Goal: Task Accomplishment & Management: Complete application form

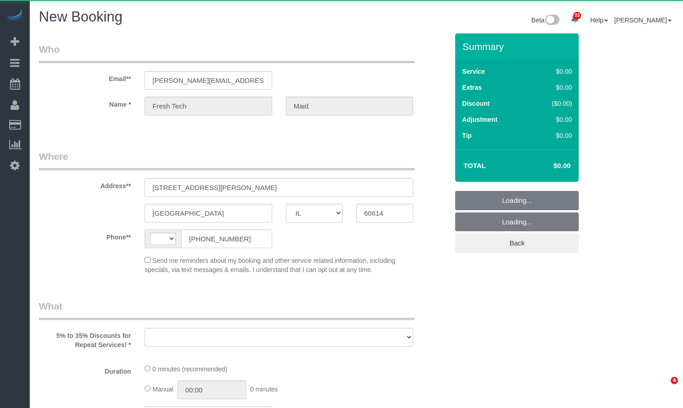
select select "IL"
select select "object:7070"
select select "string:[GEOGRAPHIC_DATA]"
select select "512"
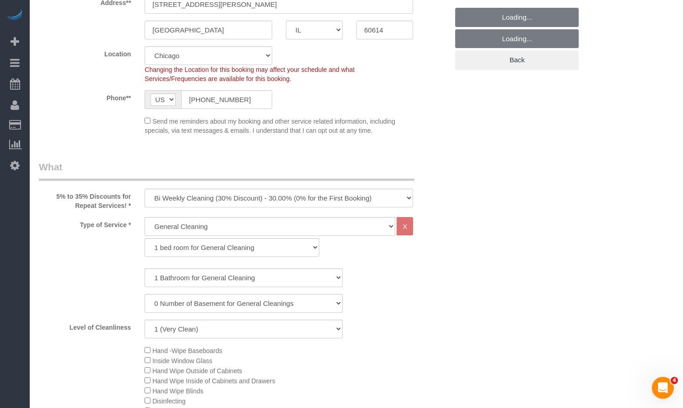
select select "string:fspay-1bb48c2b-9c13-43d1-b25c-f05186df2b7d"
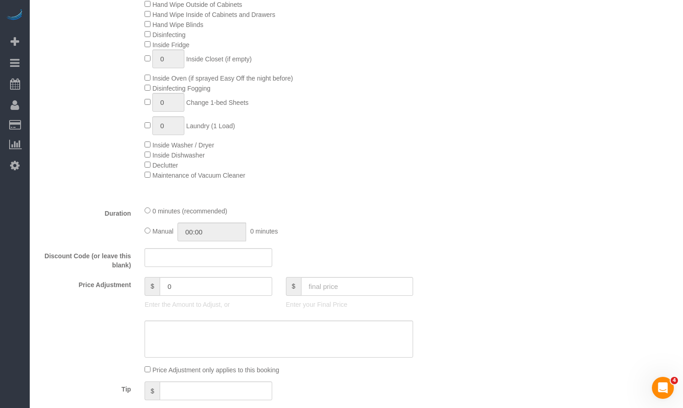
select select "object:7636"
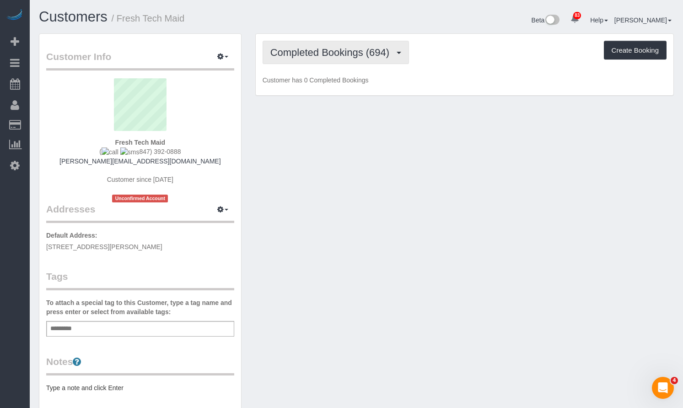
click at [313, 59] on button "Completed Bookings (694)" at bounding box center [336, 52] width 147 height 23
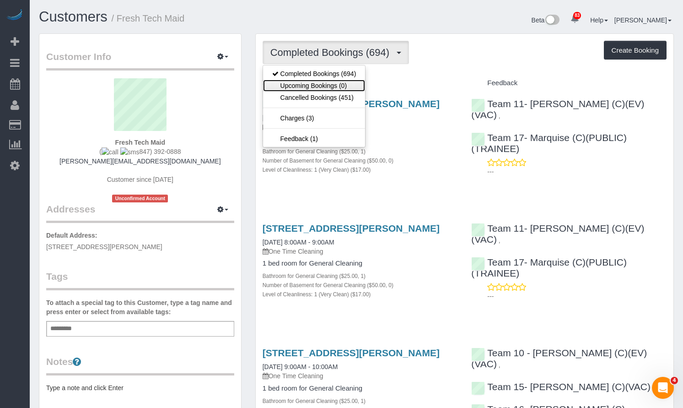
click at [310, 80] on link "Upcoming Bookings (0)" at bounding box center [314, 86] width 103 height 12
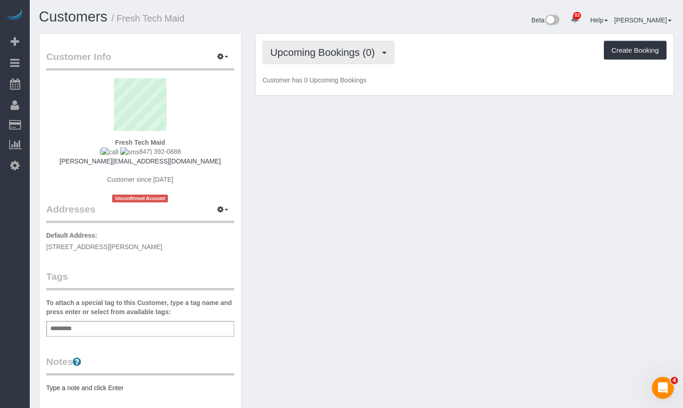
click at [322, 52] on span "Upcoming Bookings (0)" at bounding box center [325, 52] width 109 height 11
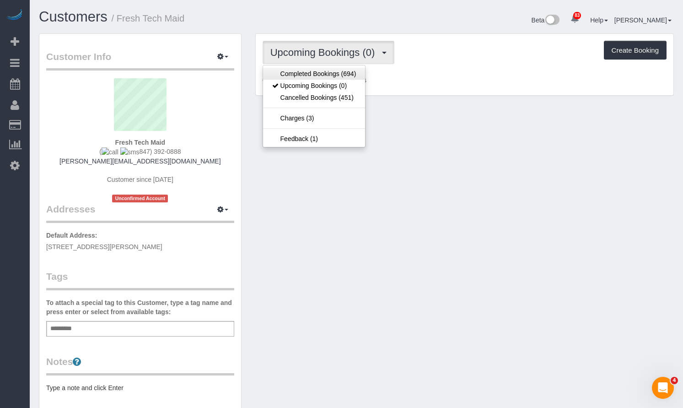
click at [321, 67] on ul "Completed Bookings (694) Upcoming Bookings (0) Cancelled Bookings (451) Charges…" at bounding box center [314, 106] width 103 height 82
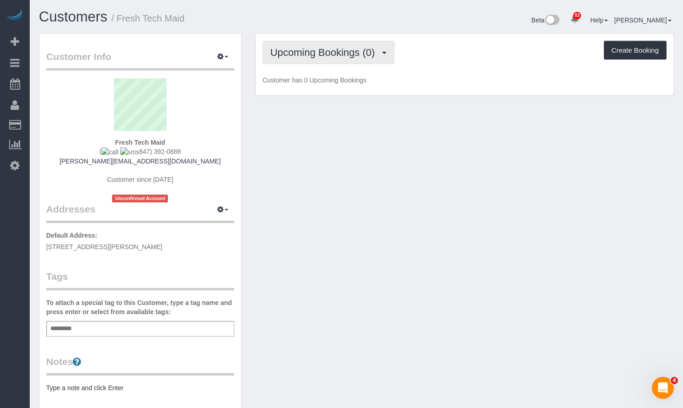
click at [335, 54] on span "Upcoming Bookings (0)" at bounding box center [325, 52] width 109 height 11
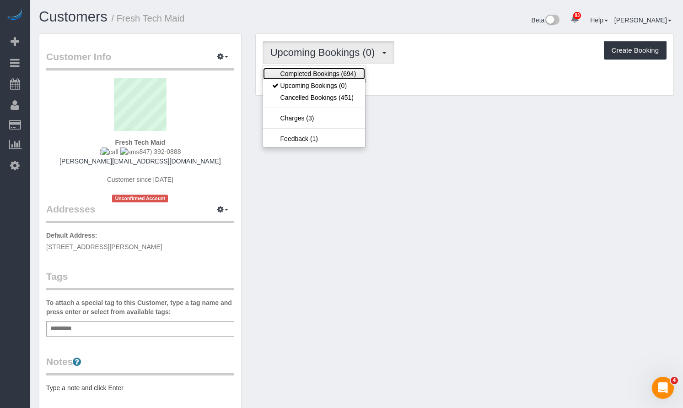
click at [338, 77] on link "Completed Bookings (694)" at bounding box center [314, 74] width 103 height 12
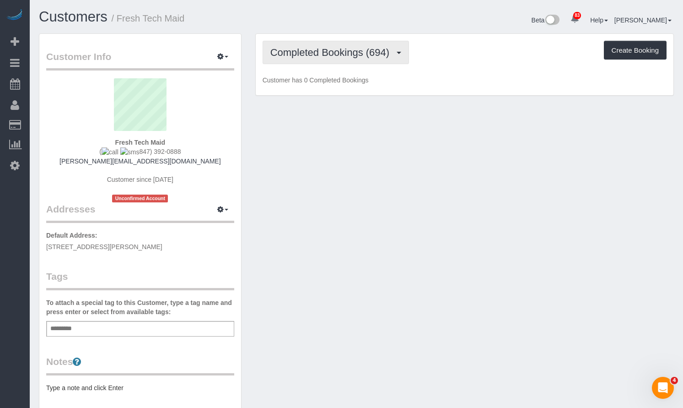
click at [356, 52] on span "Completed Bookings (694)" at bounding box center [333, 52] width 124 height 11
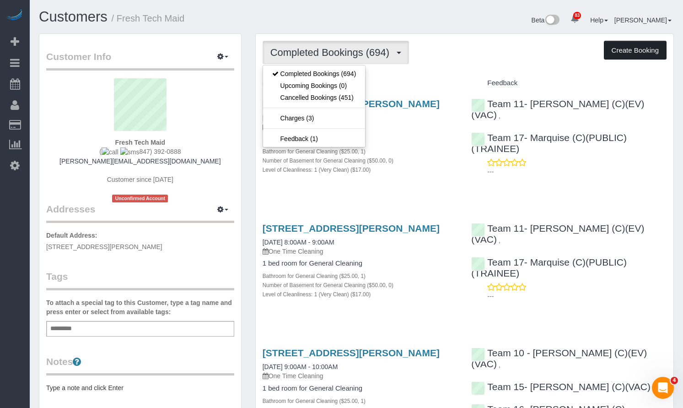
click at [633, 54] on button "Create Booking" at bounding box center [635, 50] width 63 height 19
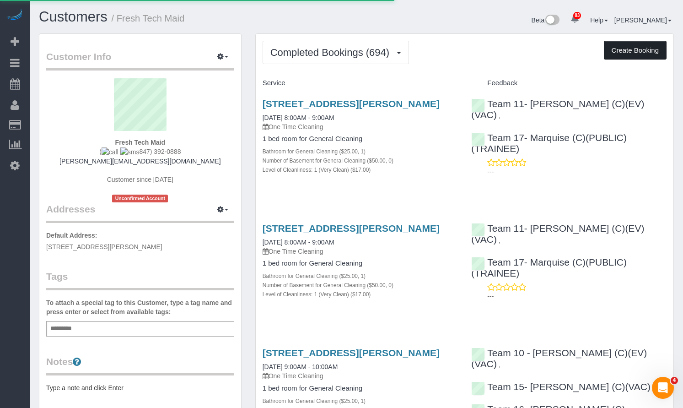
select select "IL"
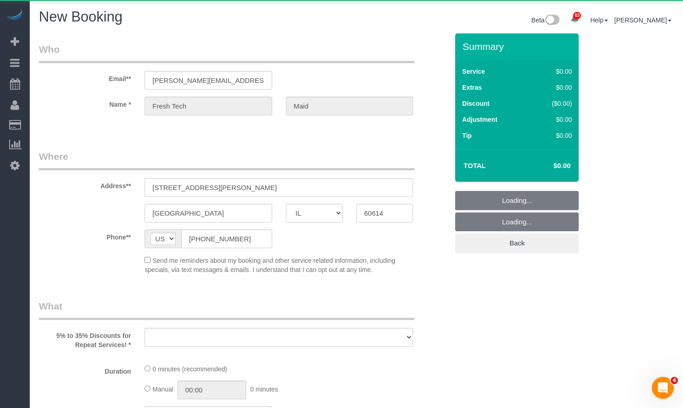
select select "object:10389"
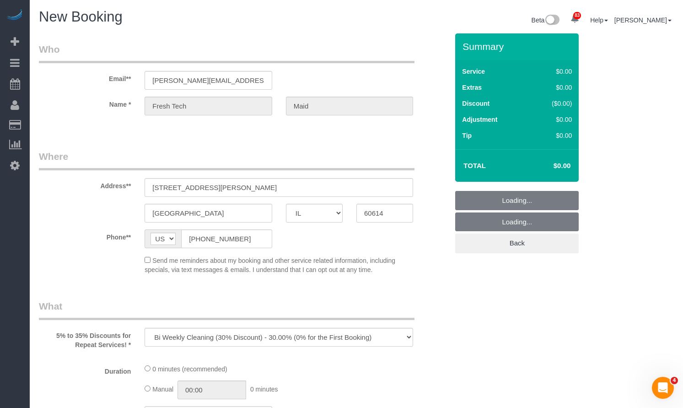
select select "string:fspay-1bb48c2b-9c13-43d1-b25c-f05186df2b7d"
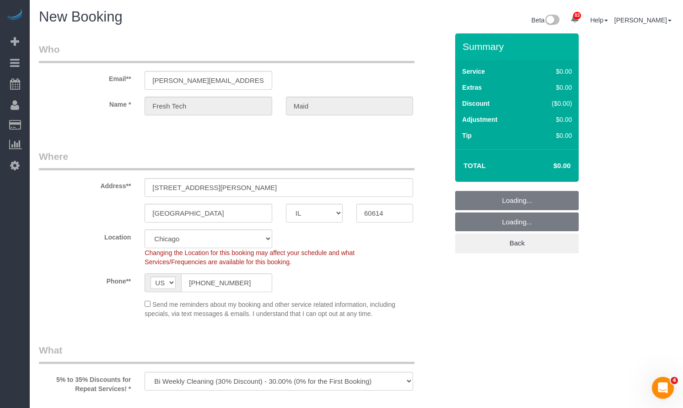
select select "512"
select select "object:10932"
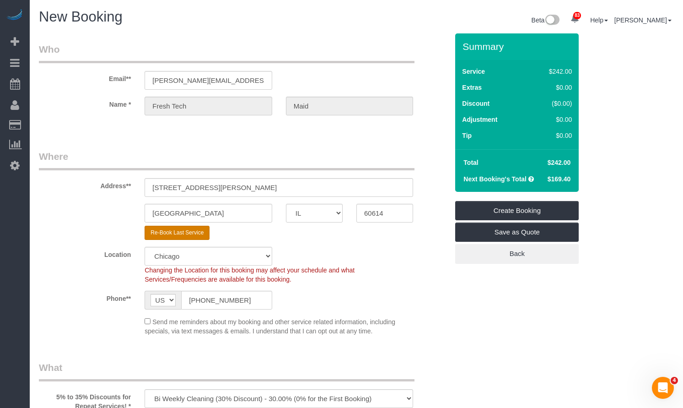
click at [173, 234] on button "Re-Book Last Service" at bounding box center [177, 233] width 65 height 14
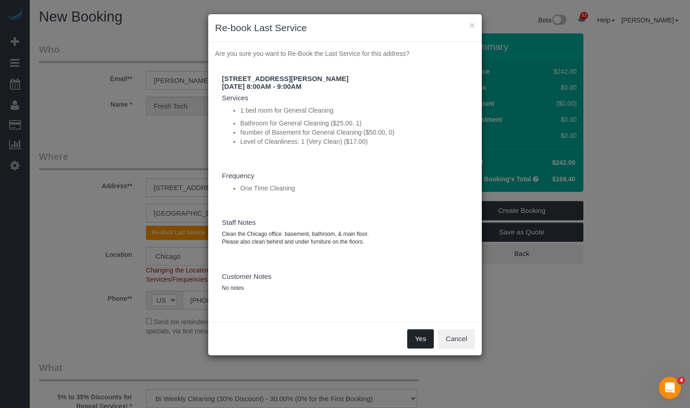
click at [414, 337] on button "Yes" at bounding box center [420, 338] width 27 height 19
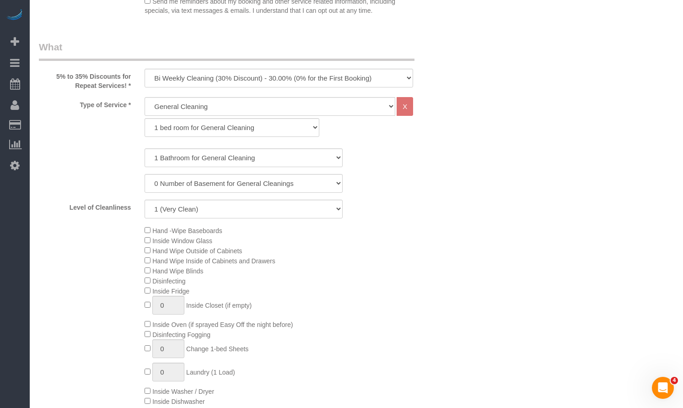
scroll to position [641, 0]
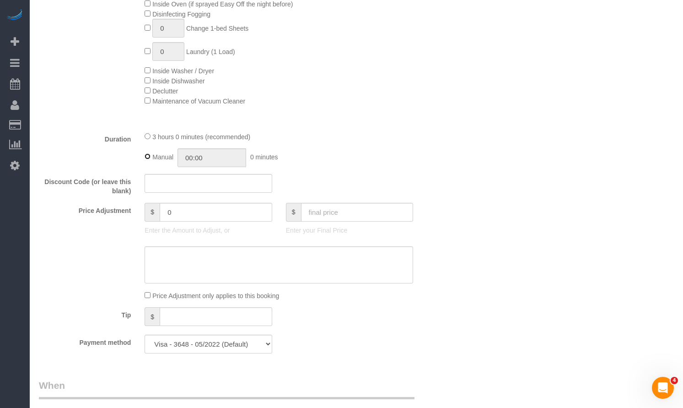
select select "string:cash"
select select "? string:null ?"
type textarea "Clean the Chicago office basement, bathroom, & main floor. Please also clean be…"
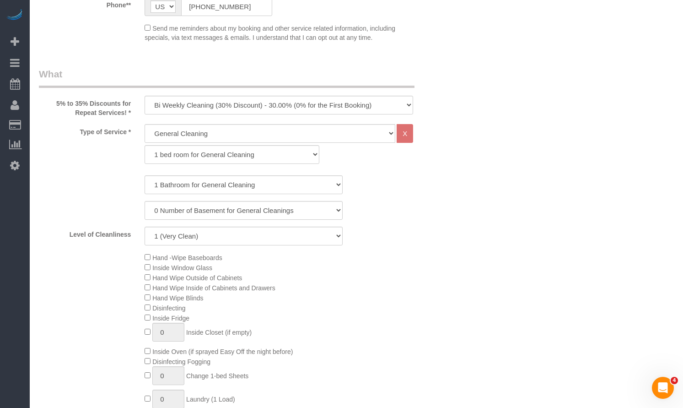
type input "03:00"
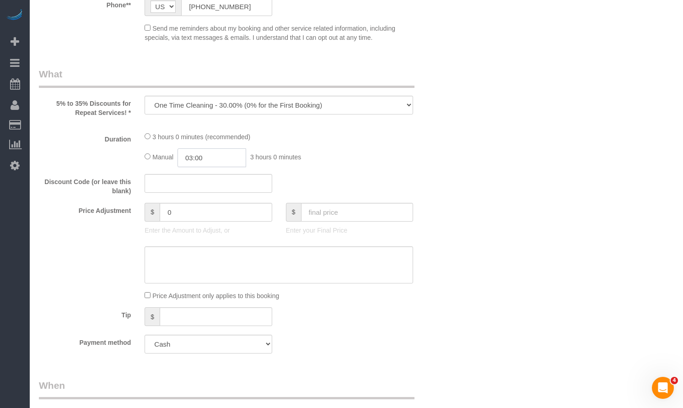
click at [235, 163] on input "03:00" at bounding box center [212, 157] width 69 height 19
select select "number:1"
select select "number:57"
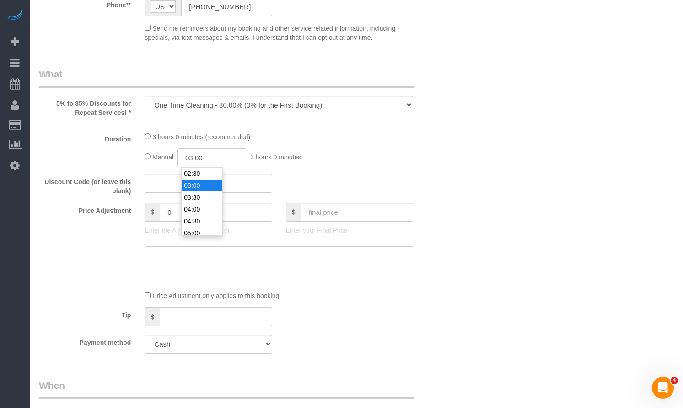
select select "number:139"
select select "object:11365"
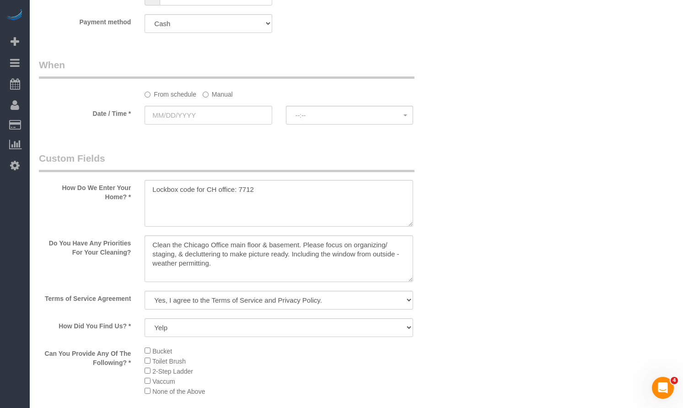
scroll to position [961, 0]
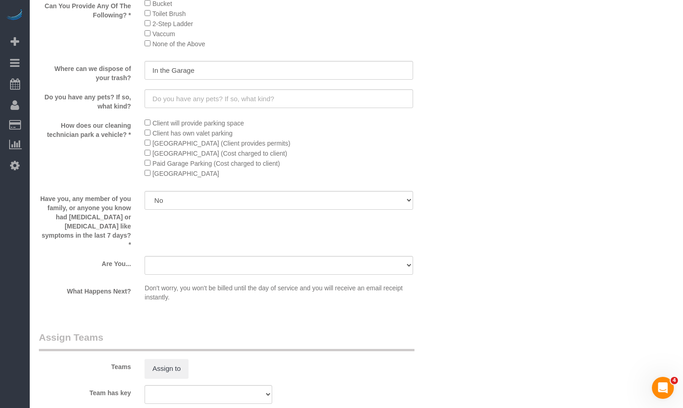
select select "512"
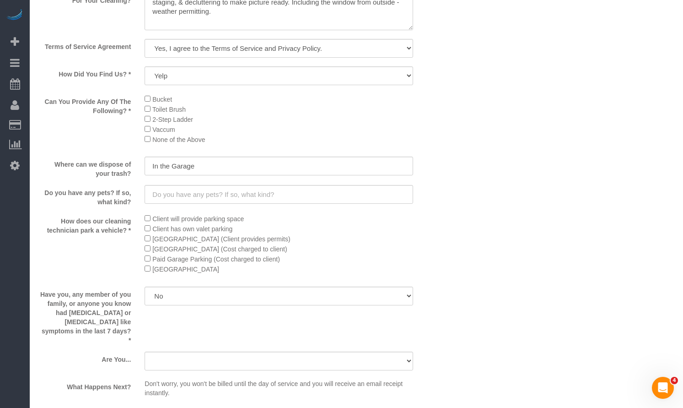
scroll to position [938, 0]
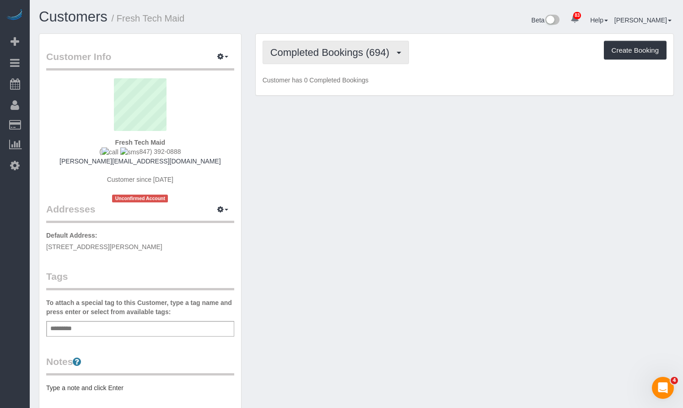
click at [369, 55] on span "Completed Bookings (694)" at bounding box center [333, 52] width 124 height 11
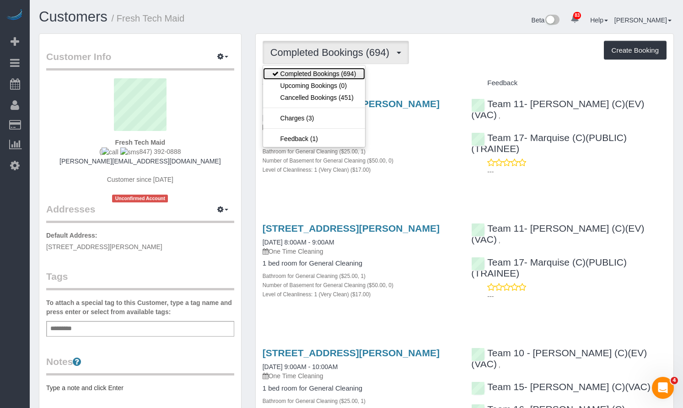
click at [354, 76] on link "Completed Bookings (694)" at bounding box center [314, 74] width 103 height 12
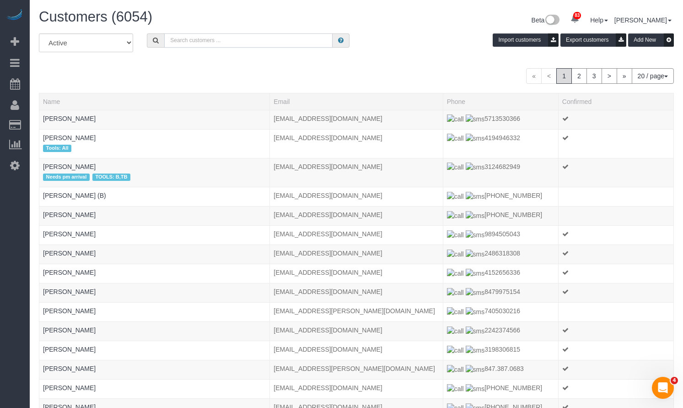
paste input "If no cleaning comes up on Monday, Sept. 22nd please schedule the office for it…"
type input "fresh tech maid"
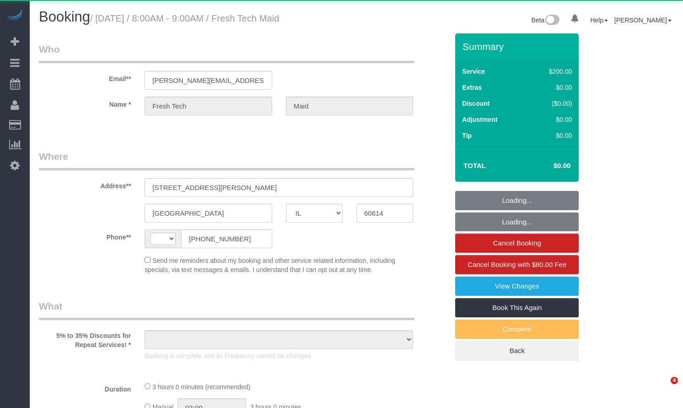
select select "IL"
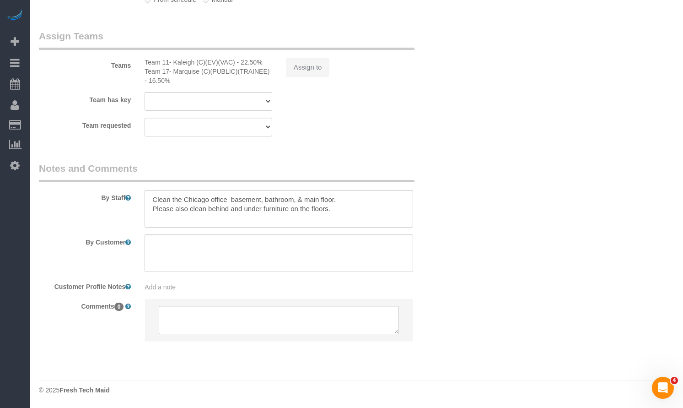
select select "string:[GEOGRAPHIC_DATA]"
select select "number:1"
select select "number:57"
select select "number:139"
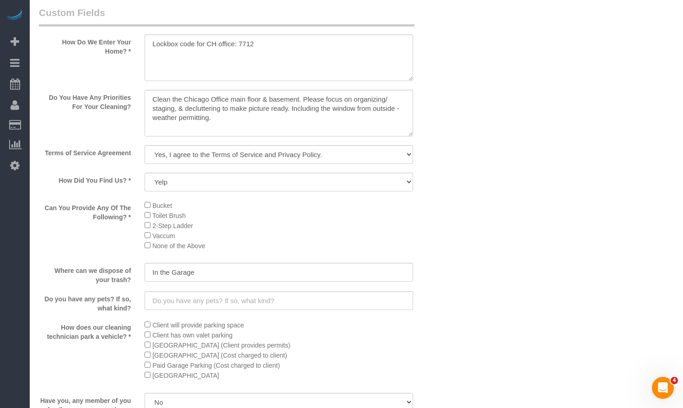
select select "object:1027"
select select "512"
select select "spot1"
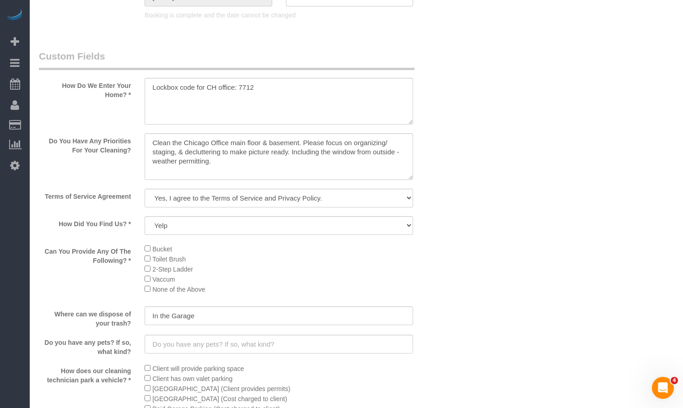
scroll to position [1123, 0]
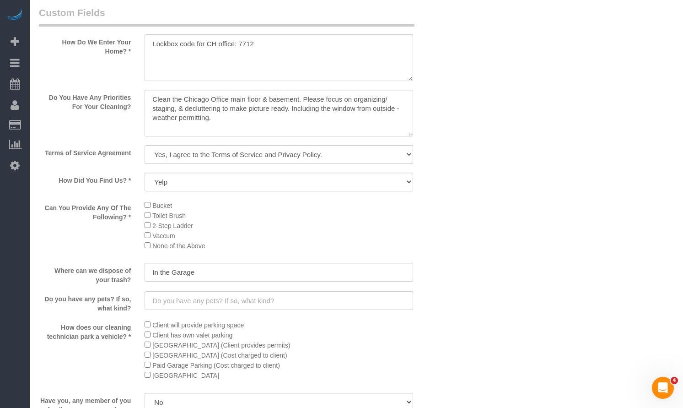
select select "object:1350"
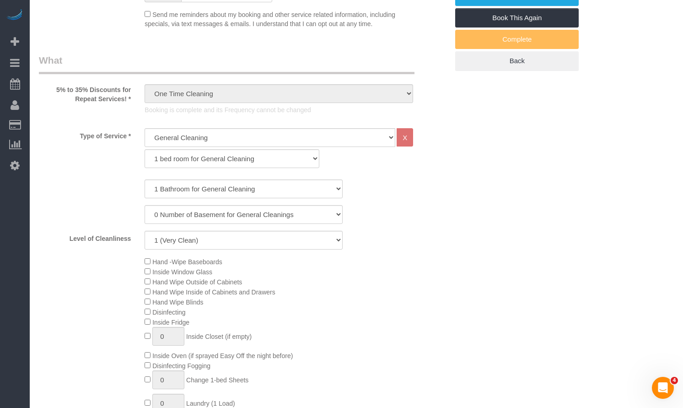
scroll to position [61, 0]
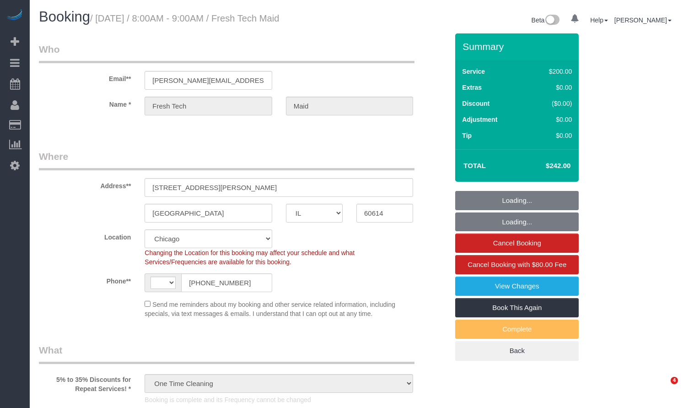
select select "IL"
select select "number:1"
select select "number:57"
select select "number:139"
select select "object:1032"
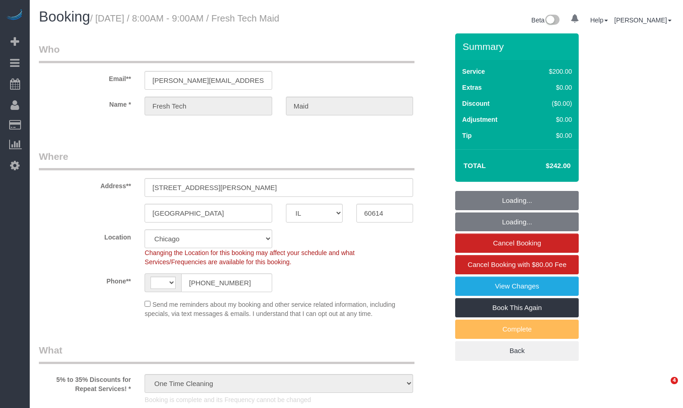
select select "string:US"
select select "512"
select select "spot1"
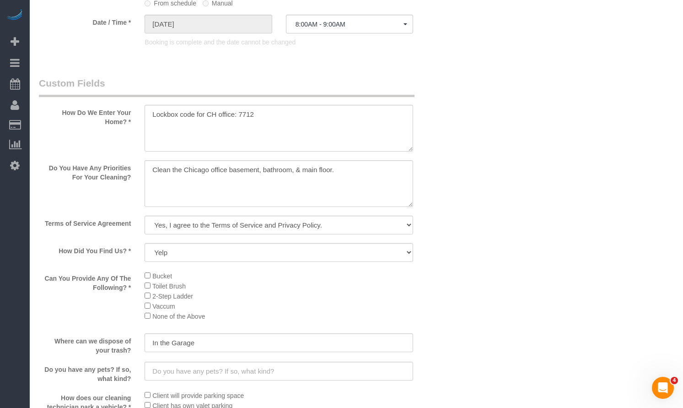
scroll to position [778, 0]
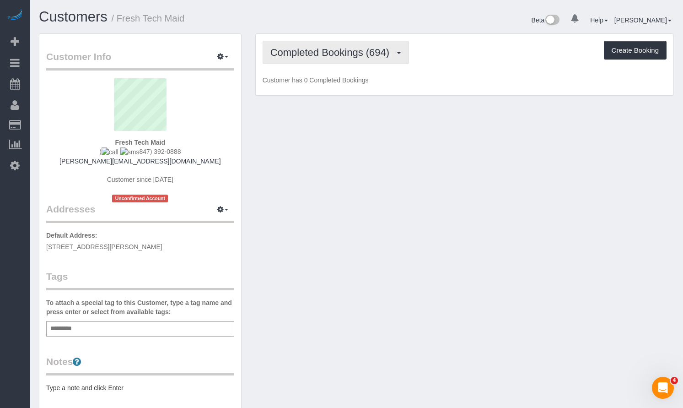
click at [384, 52] on span "Completed Bookings (694)" at bounding box center [333, 52] width 124 height 11
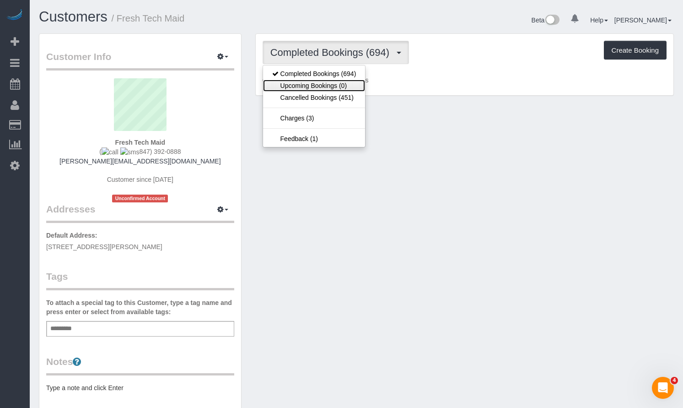
click at [337, 87] on link "Upcoming Bookings (0)" at bounding box center [314, 86] width 103 height 12
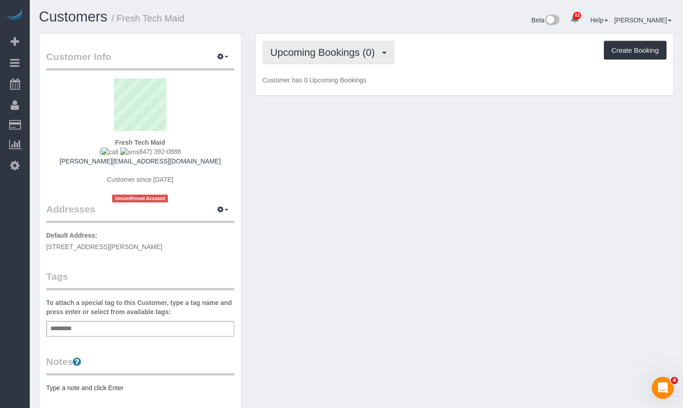
click at [362, 51] on span "Upcoming Bookings (0)" at bounding box center [325, 52] width 109 height 11
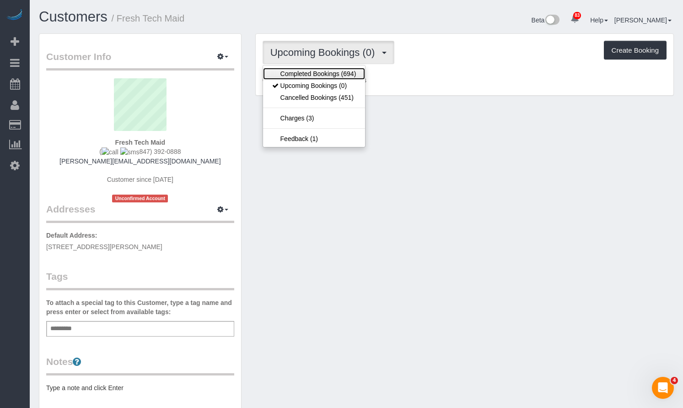
click at [327, 75] on link "Completed Bookings (694)" at bounding box center [314, 74] width 103 height 12
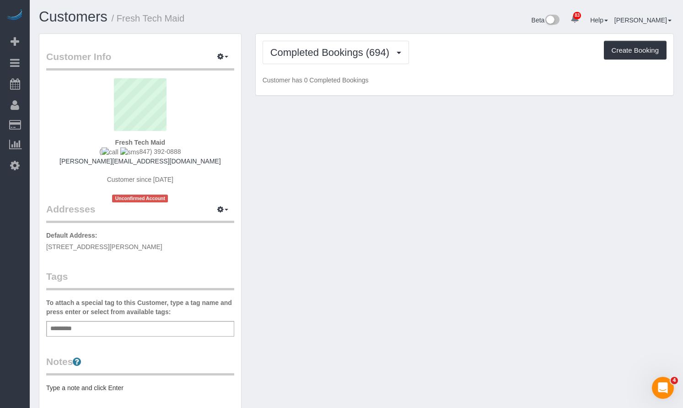
click at [351, 18] on div "Customers / Fresh Tech Maid" at bounding box center [194, 19] width 325 height 20
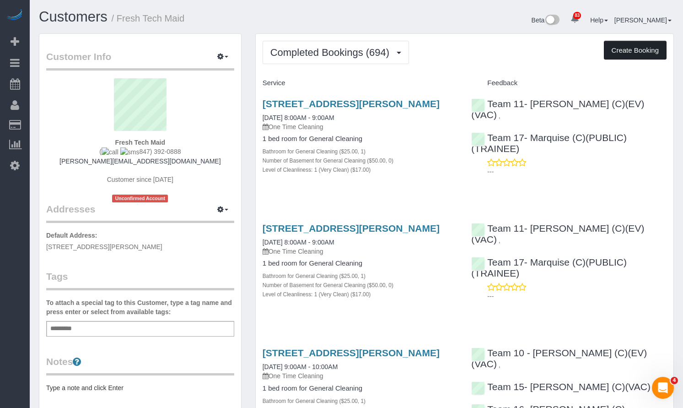
click at [634, 50] on button "Create Booking" at bounding box center [635, 50] width 63 height 19
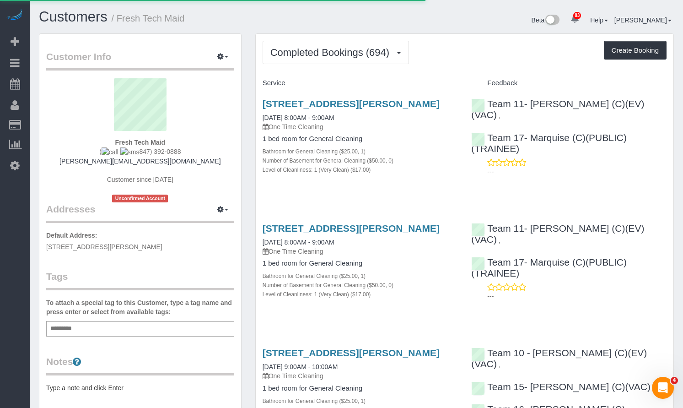
select select "IL"
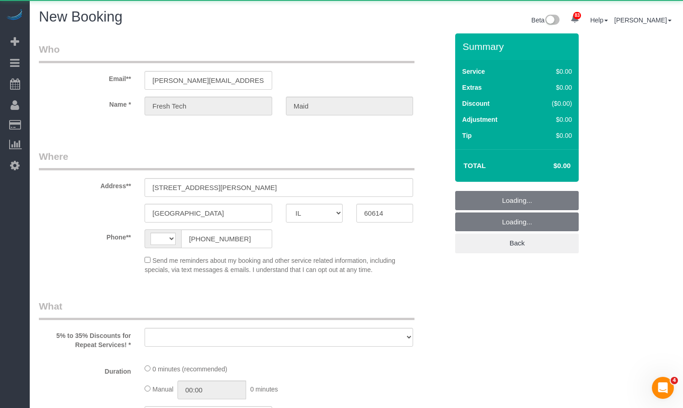
select select "string:[GEOGRAPHIC_DATA]"
select select "object:2949"
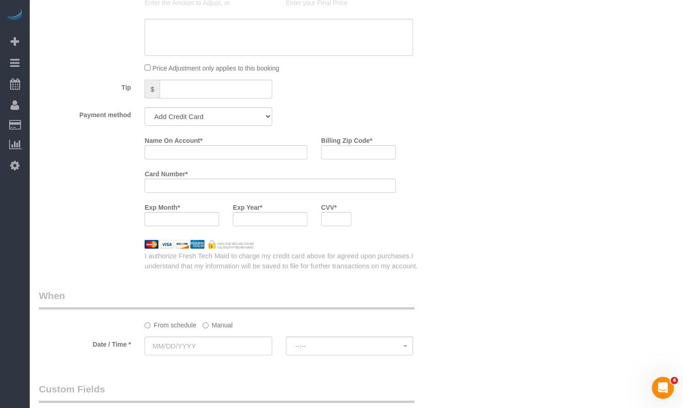
select select "512"
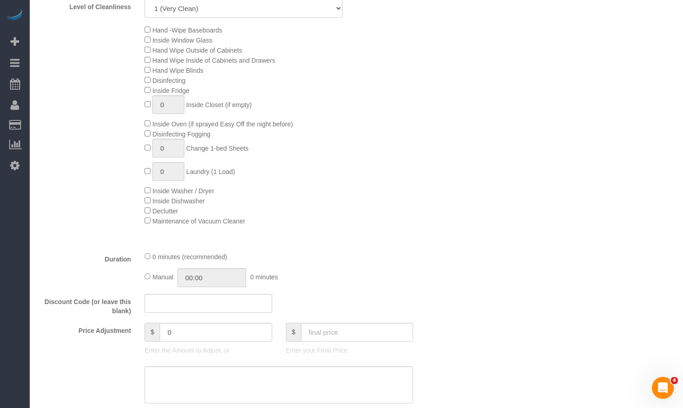
select select "object:3572"
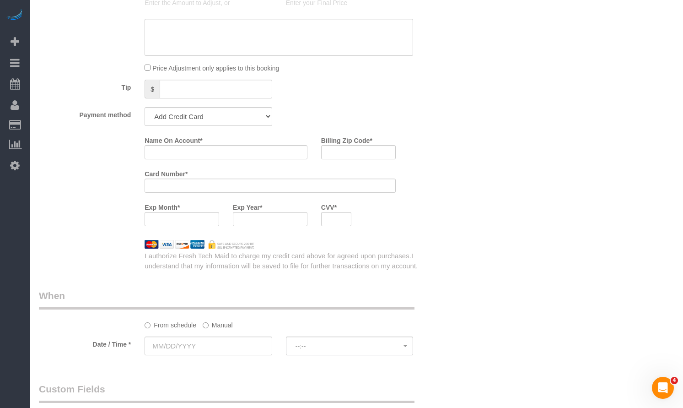
select select "string:fspay-1bb48c2b-9c13-43d1-b25c-f05186df2b7d"
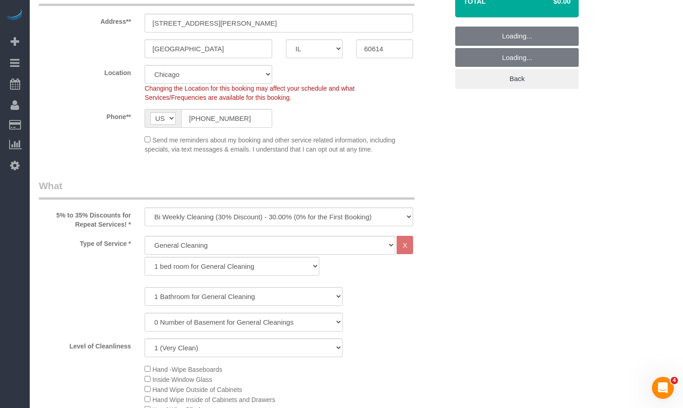
scroll to position [119, 0]
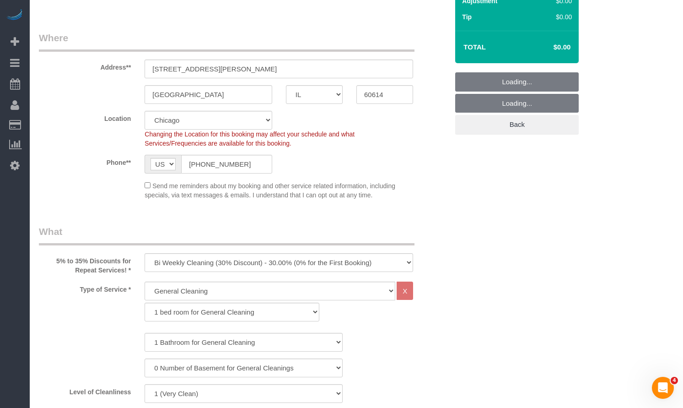
select select "object:3810"
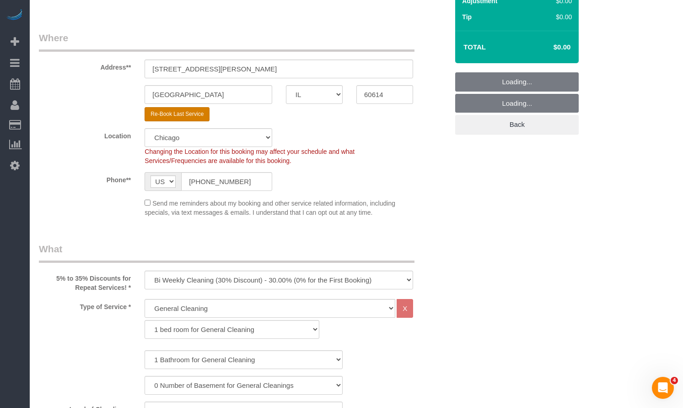
click at [181, 112] on button "Re-Book Last Service" at bounding box center [177, 114] width 65 height 14
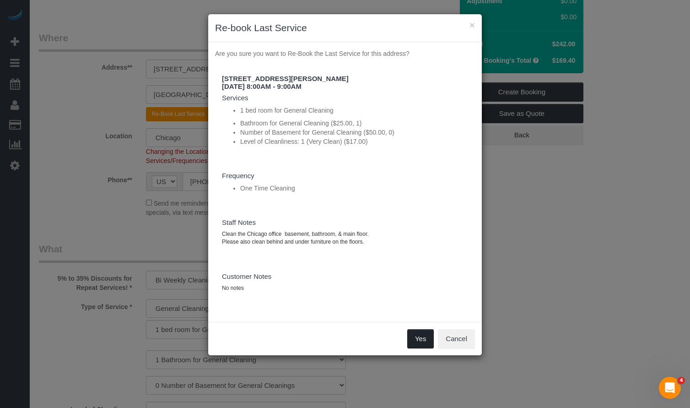
click at [408, 336] on button "Yes" at bounding box center [420, 338] width 27 height 19
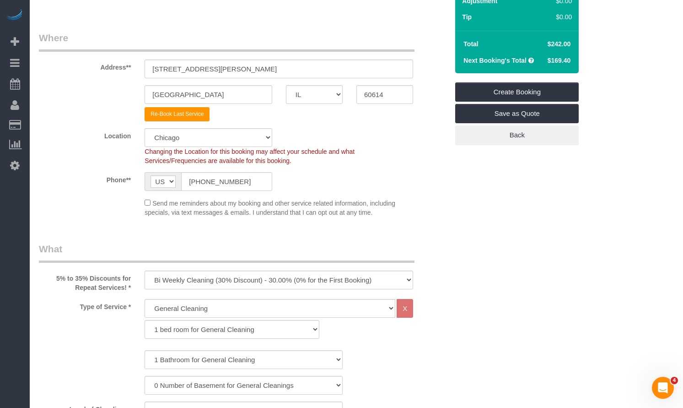
select select "string:cash"
select select "? string:null ?"
type textarea "Clean the Chicago office basement, bathroom, & main floor. Please also clean be…"
select select "object:4002"
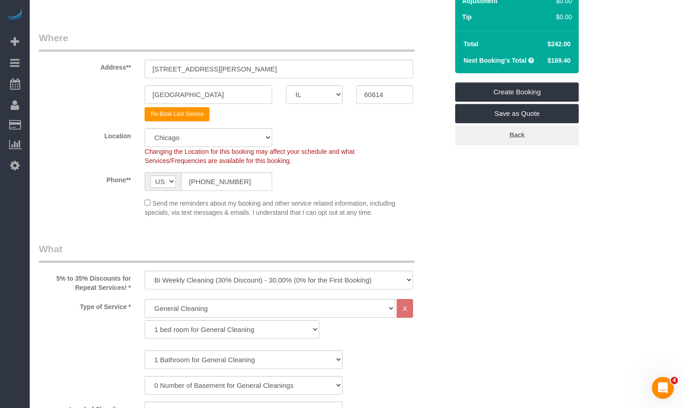
select select "512"
select select "number:1"
select select "number:57"
select select "number:139"
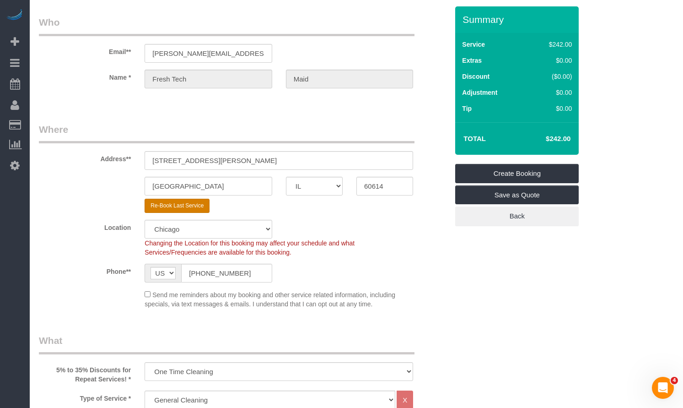
scroll to position [0, 0]
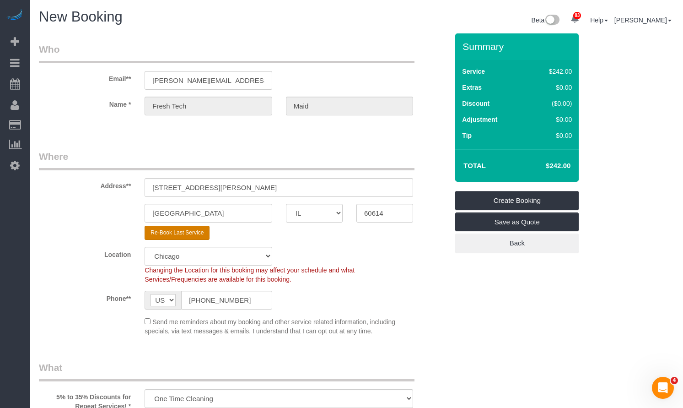
click at [184, 232] on button "Re-Book Last Service" at bounding box center [177, 233] width 65 height 14
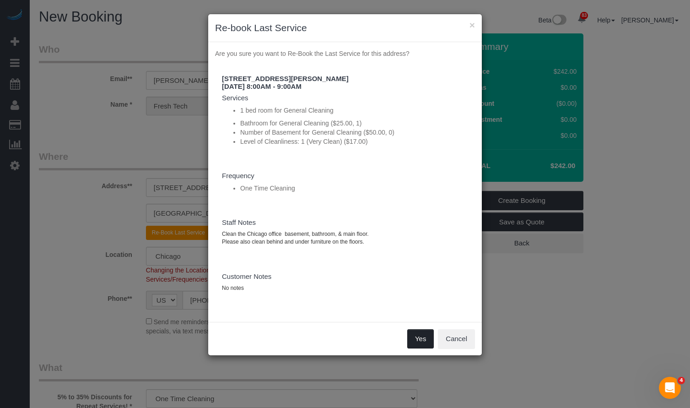
click at [421, 331] on button "Yes" at bounding box center [420, 338] width 27 height 19
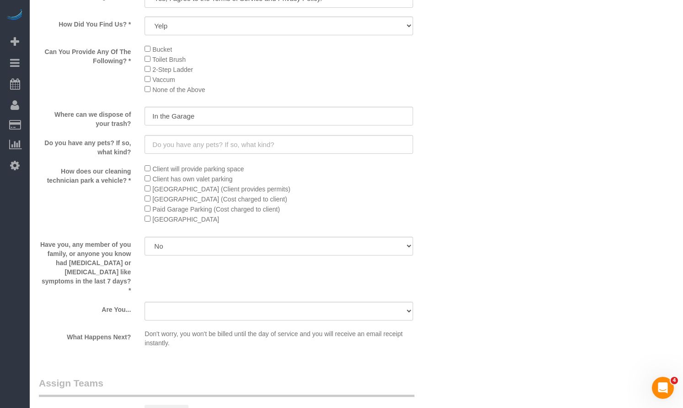
scroll to position [568, 0]
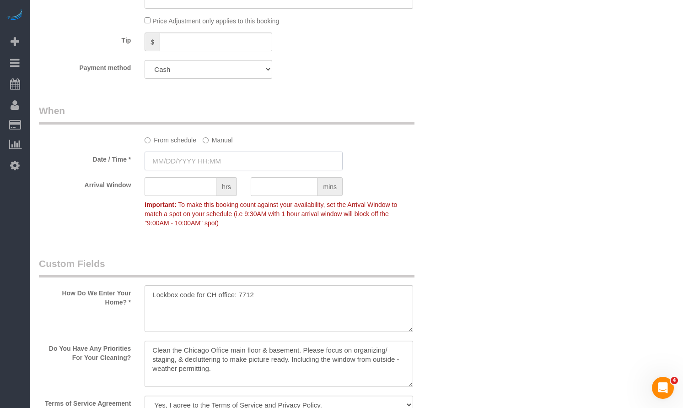
click at [209, 160] on input "text" at bounding box center [244, 161] width 198 height 19
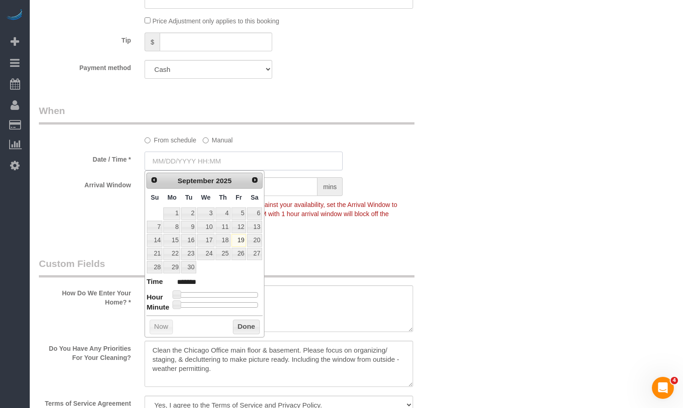
scroll to position [915, 0]
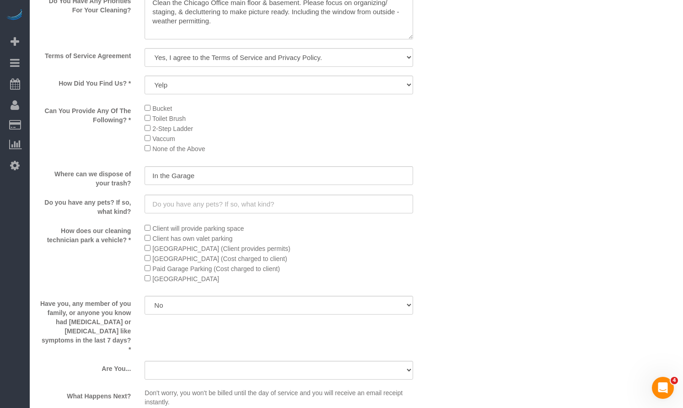
select select "512"
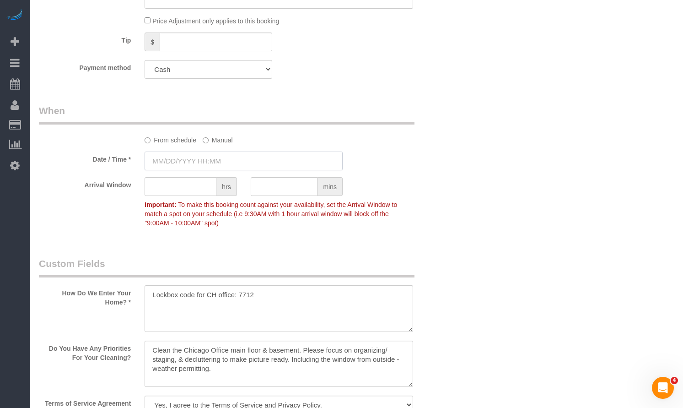
select select "number:1"
select select "number:57"
select select "number:139"
select select "object:4729"
type input "09/19/2025 8:00AM"
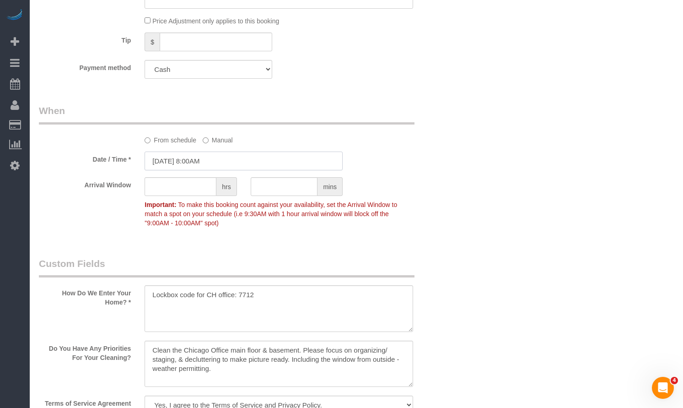
click at [214, 160] on input "09/19/2025 8:00AM" at bounding box center [244, 161] width 198 height 19
click at [238, 169] on input "09/19/2025 8:00AM" at bounding box center [244, 161] width 198 height 19
click at [146, 168] on input "09/19/2025 8:00AM" at bounding box center [244, 161] width 198 height 19
click at [164, 163] on input "09/19/2025 8:00AM" at bounding box center [244, 161] width 198 height 19
click at [198, 155] on input "09/19/2025 8:00AM" at bounding box center [244, 161] width 198 height 19
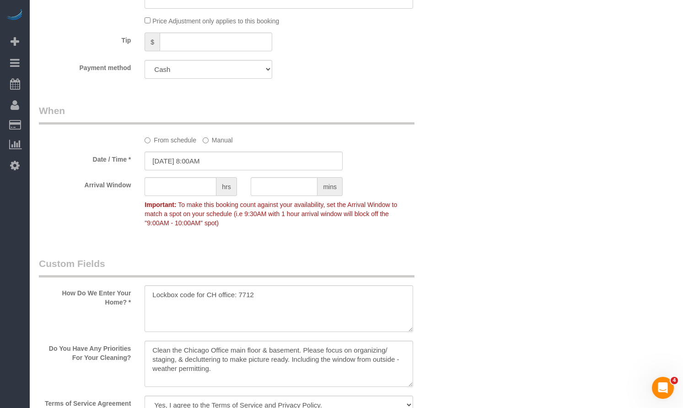
click at [160, 139] on label "From schedule" at bounding box center [171, 138] width 52 height 12
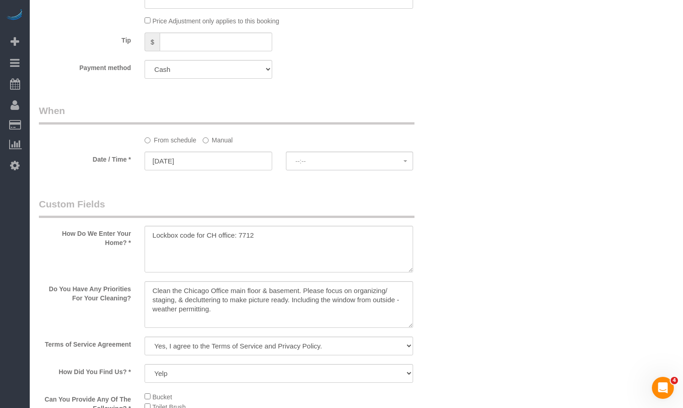
click at [227, 140] on label "Manual" at bounding box center [218, 138] width 30 height 12
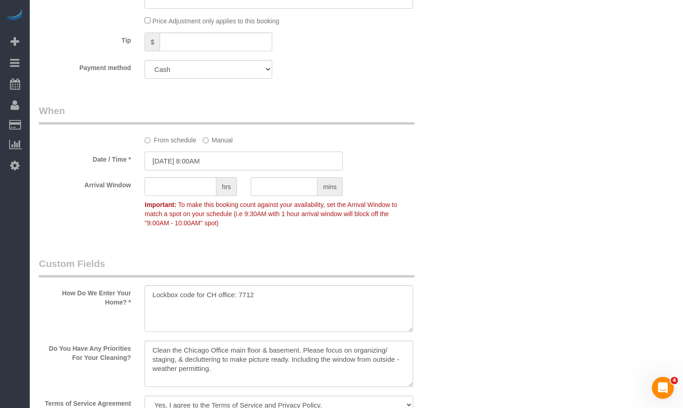
click at [217, 157] on input "09/19/2025 8:00AM" at bounding box center [244, 161] width 198 height 19
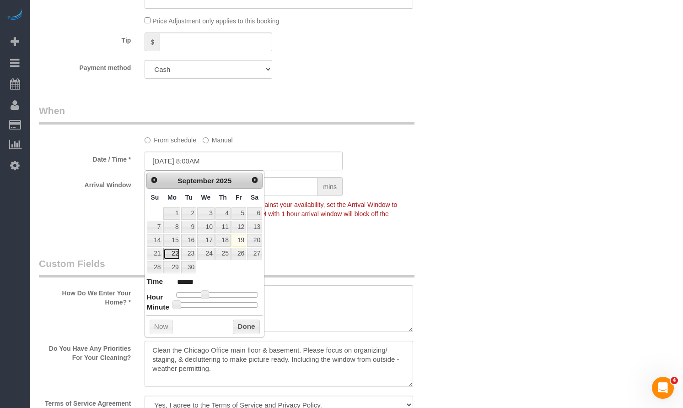
click at [176, 254] on link "22" at bounding box center [171, 254] width 17 height 12
type input "09/22/2025 8:00AM"
click at [246, 330] on button "Done" at bounding box center [246, 327] width 27 height 15
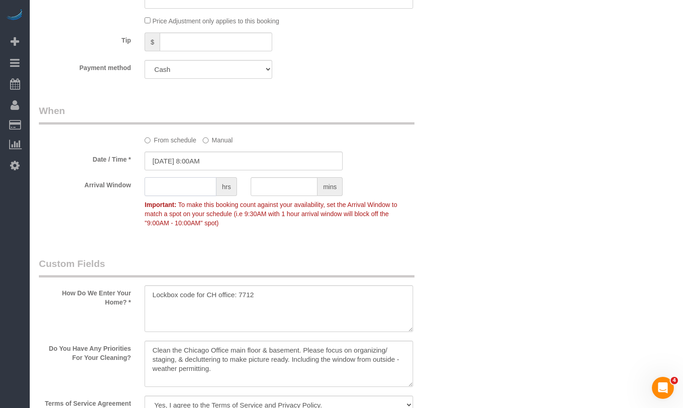
click at [181, 195] on input "text" at bounding box center [181, 186] width 72 height 19
type input "1"
click at [517, 134] on div "Who Email** wells@freshtechmaids.com Name * Fresh Tech Maid Where Address** 153…" at bounding box center [356, 90] width 635 height 1945
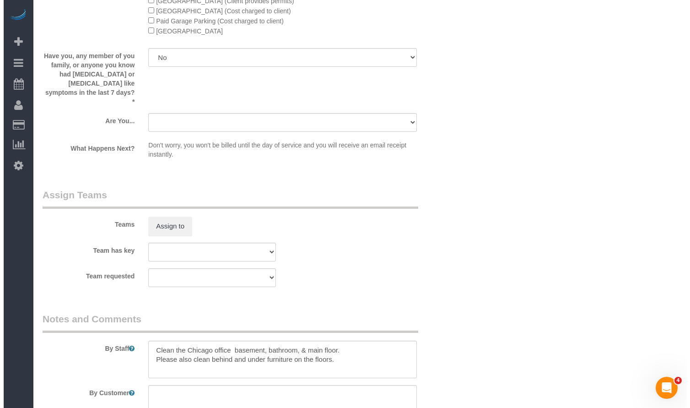
scroll to position [1593, 0]
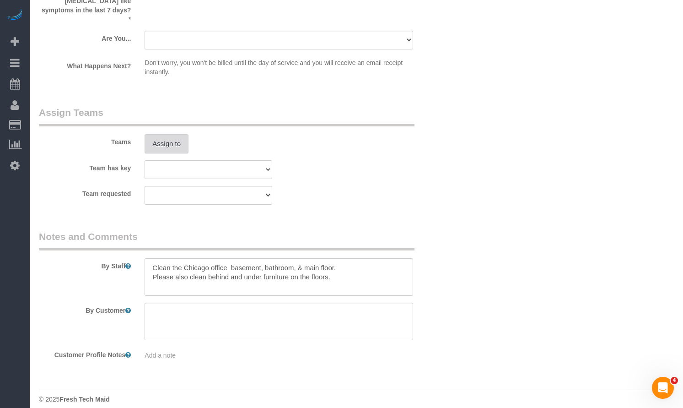
click at [174, 134] on button "Assign to" at bounding box center [167, 143] width 44 height 19
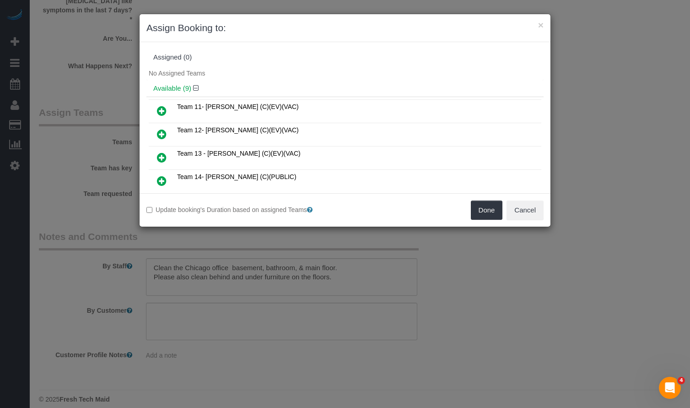
click at [161, 111] on icon at bounding box center [162, 110] width 10 height 11
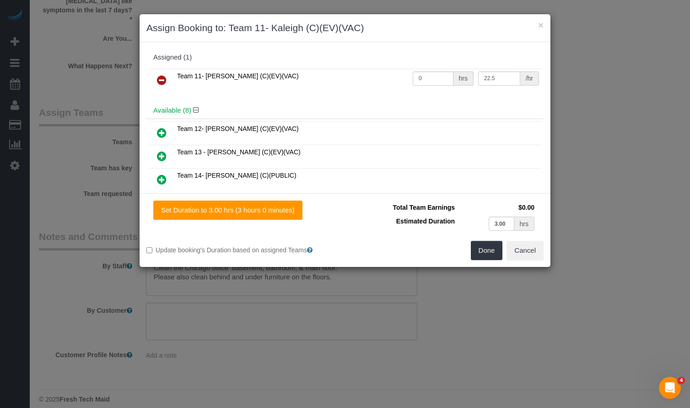
scroll to position [92, 0]
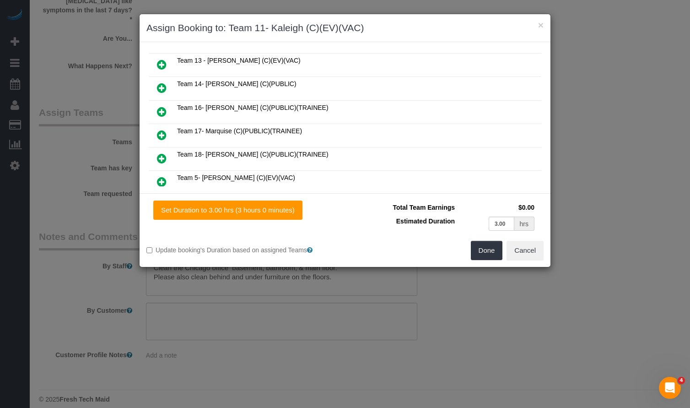
click at [162, 106] on icon at bounding box center [162, 111] width 10 height 11
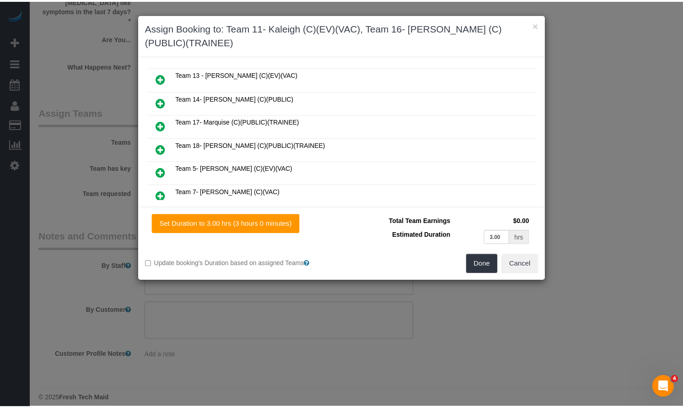
scroll to position [0, 0]
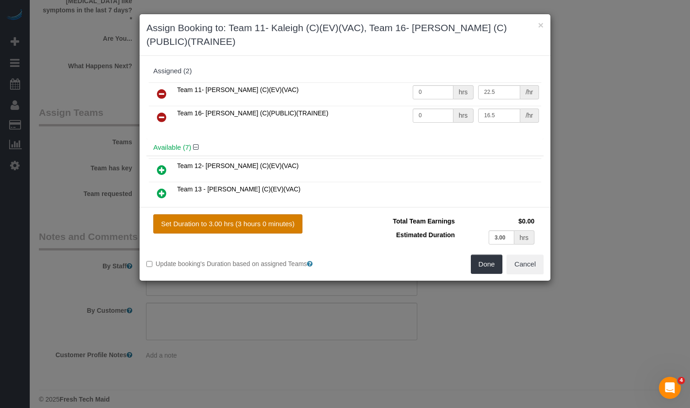
click at [239, 220] on button "Set Duration to 3.00 hrs (3 hours 0 minutes)" at bounding box center [227, 223] width 149 height 19
type input "3.00"
click at [481, 265] on button "Done" at bounding box center [487, 264] width 32 height 19
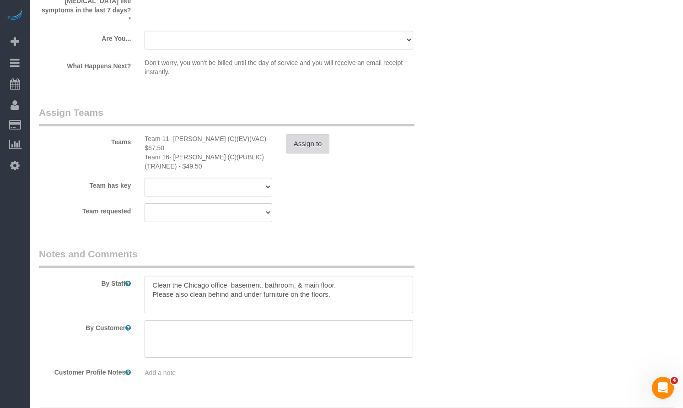
scroll to position [1601, 0]
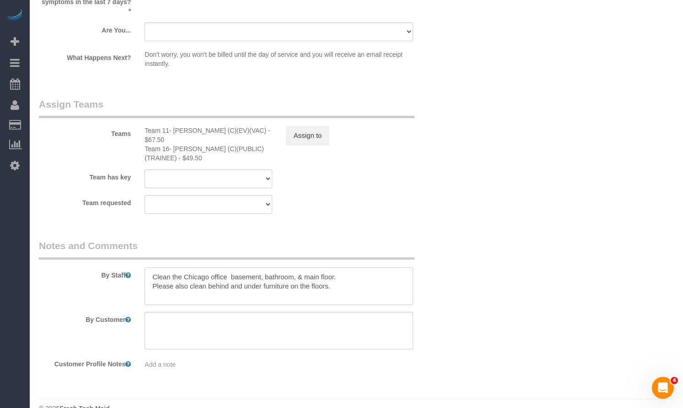
click at [363, 267] on textarea at bounding box center [279, 286] width 269 height 38
click at [369, 273] on textarea at bounding box center [279, 286] width 269 height 38
click at [354, 276] on textarea at bounding box center [279, 286] width 269 height 38
click at [152, 267] on textarea at bounding box center [279, 286] width 269 height 38
paste textarea "Kaleigh on the Work order she is only doing an Onsite Coaching for Jocelyn!"
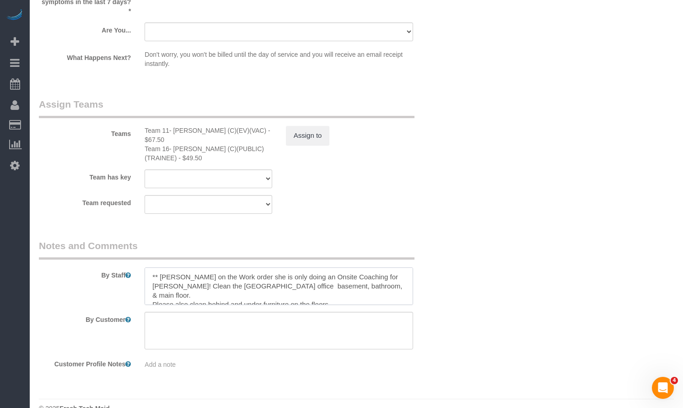
drag, startPoint x: 183, startPoint y: 259, endPoint x: 255, endPoint y: 260, distance: 72.3
click at [255, 267] on textarea at bounding box center [279, 286] width 269 height 38
click at [219, 267] on textarea at bounding box center [279, 286] width 269 height 38
click at [204, 267] on textarea at bounding box center [279, 286] width 269 height 38
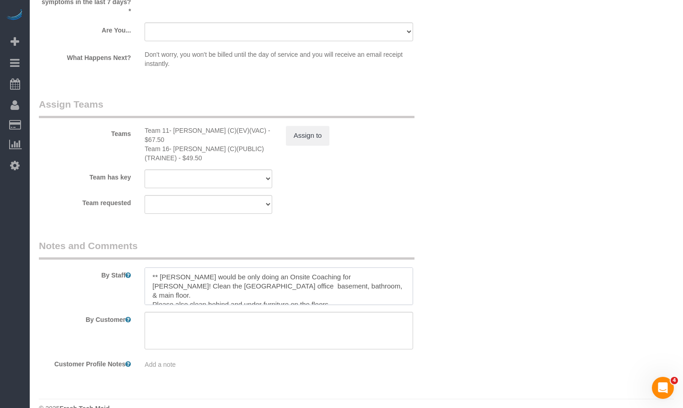
click at [204, 267] on textarea at bounding box center [279, 286] width 269 height 38
click at [217, 267] on textarea at bounding box center [279, 286] width 269 height 38
click at [340, 270] on textarea at bounding box center [279, 286] width 269 height 38
click at [154, 278] on textarea at bounding box center [279, 286] width 269 height 38
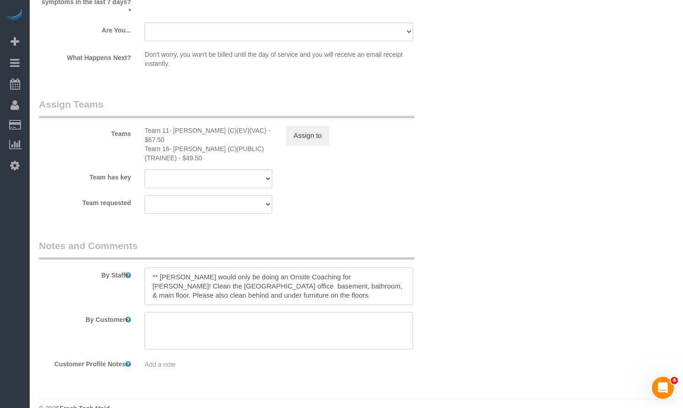
click at [341, 267] on textarea at bounding box center [279, 286] width 269 height 38
type textarea "** Kaleigh would only be doing an Onsite Coaching for Jocelyn.** Clean the Chic…"
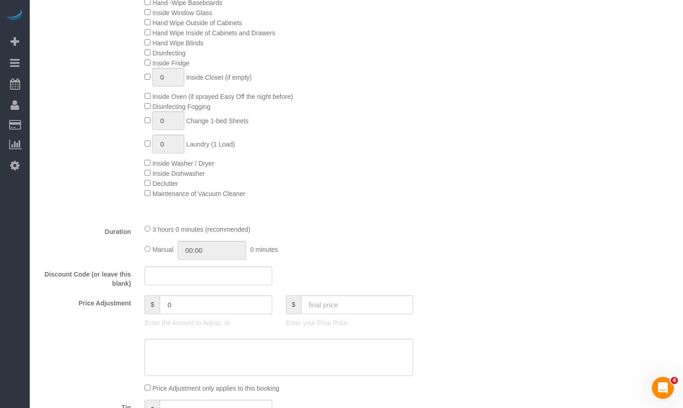
scroll to position [686, 0]
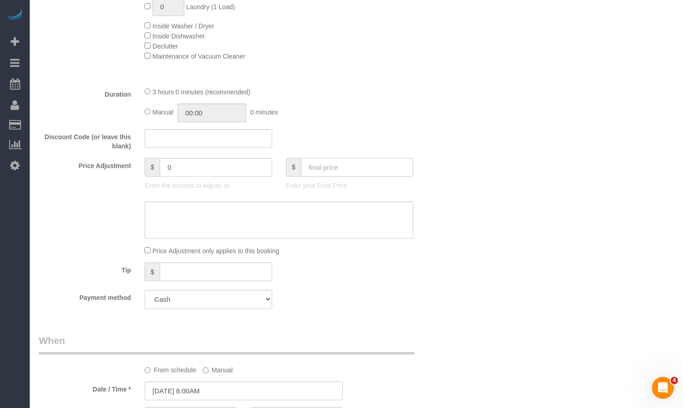
drag, startPoint x: 345, startPoint y: 167, endPoint x: 347, endPoint y: 162, distance: 4.9
click at [345, 166] on input "text" at bounding box center [357, 167] width 113 height 19
type input "0"
click at [530, 166] on div "Who Email** wells@freshtechmaids.com Name * Fresh Tech Maid Where Address** 153…" at bounding box center [356, 329] width 635 height 1962
type input "03:00"
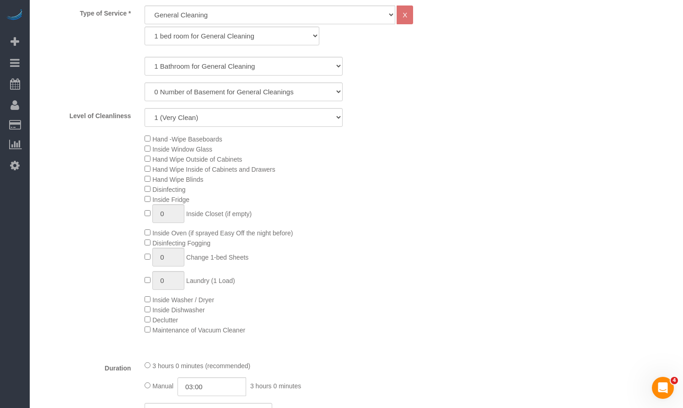
scroll to position [732, 0]
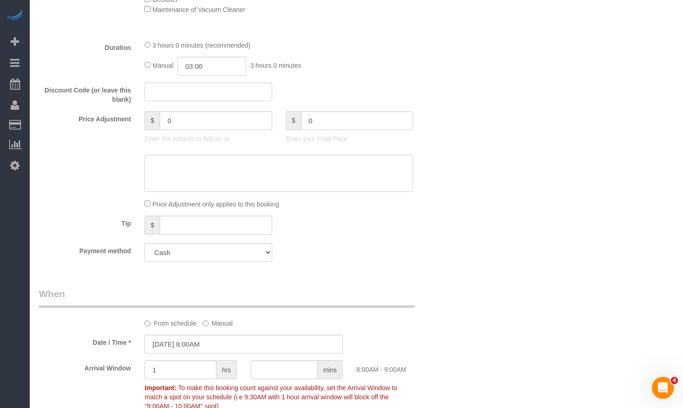
type input "-242"
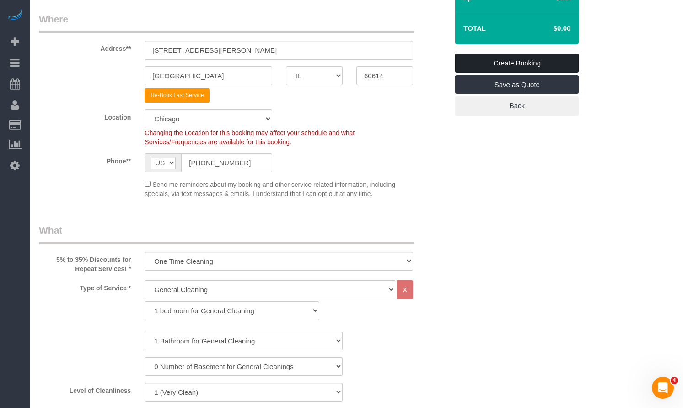
scroll to position [229, 0]
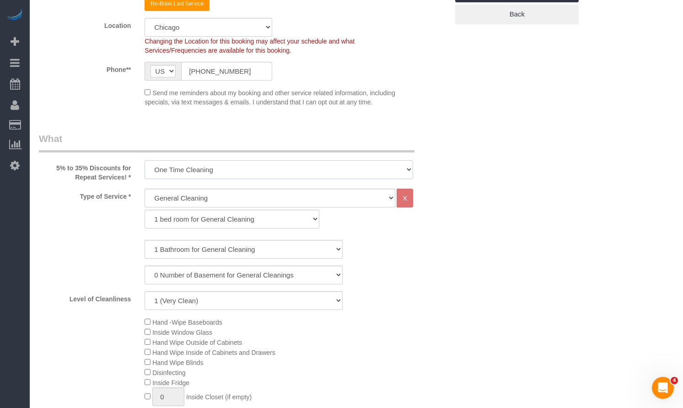
click at [307, 168] on select "One Time Cleaning Weekly Cleaning (35% Discount) - 35.00% (0% for the First Boo…" at bounding box center [279, 169] width 269 height 19
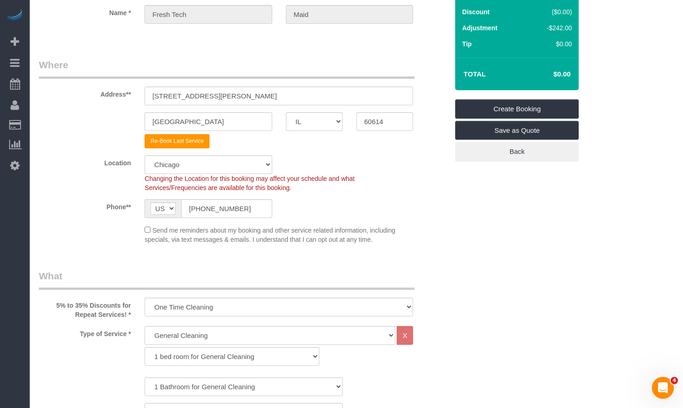
scroll to position [46, 0]
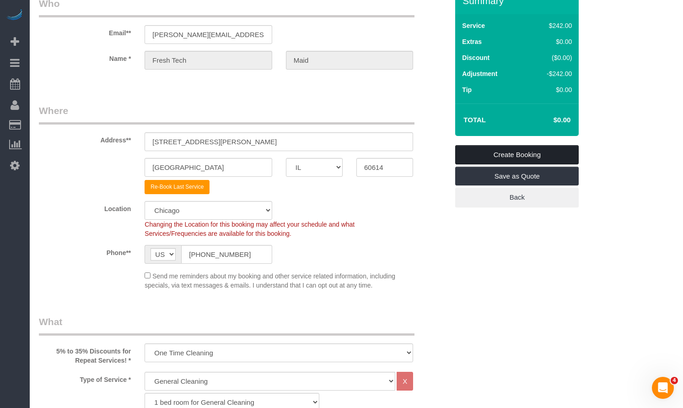
click at [504, 152] on link "Create Booking" at bounding box center [517, 154] width 124 height 19
